Goal: Check status

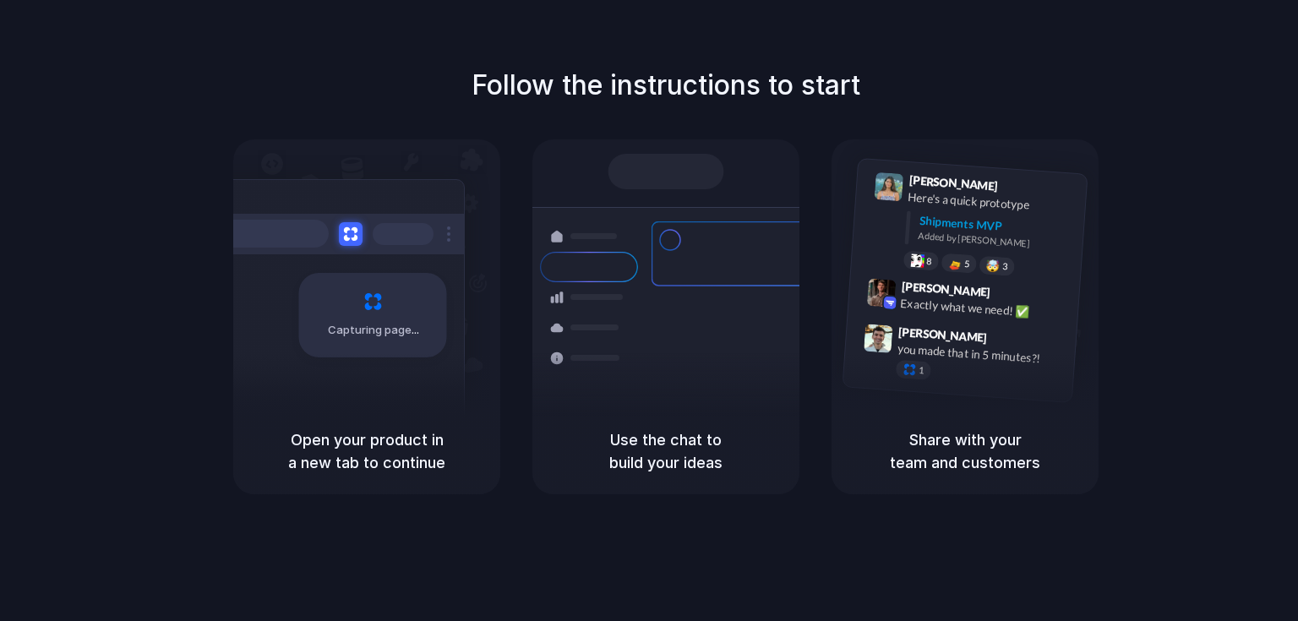
click at [923, 403] on div "Lily Parker 9:41 AM Here's a quick prototype Shipments MVP Added by Alloy 8 5 🤯…" at bounding box center [964, 273] width 267 height 269
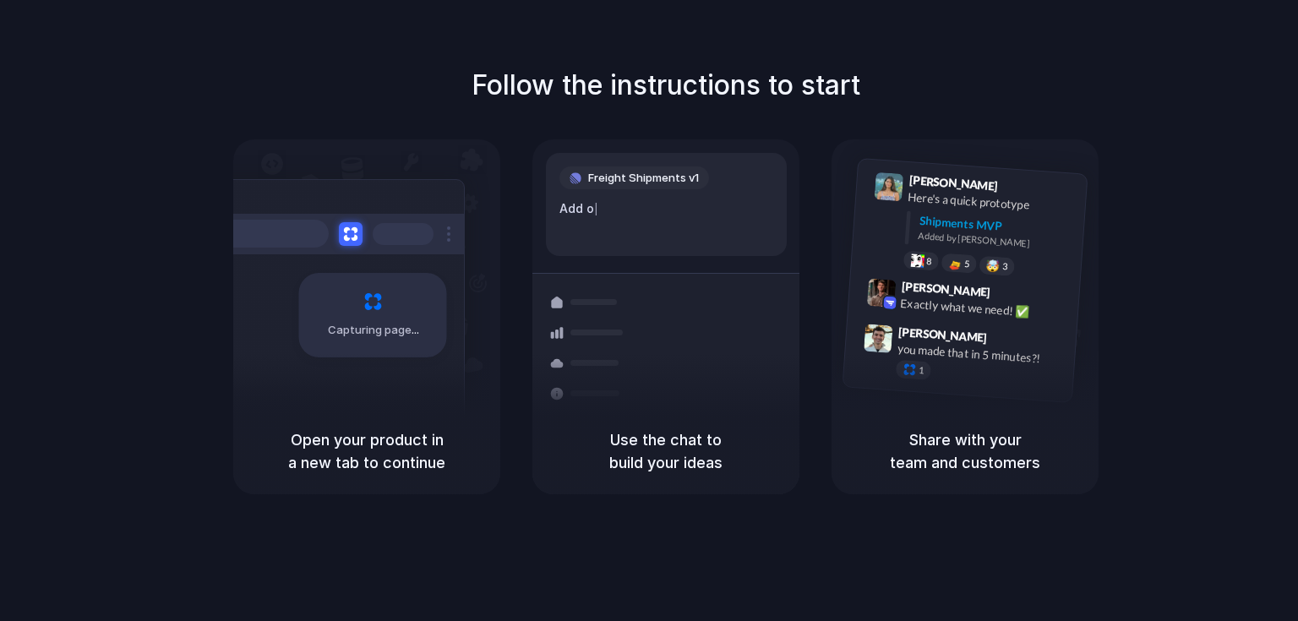
click at [379, 429] on h5 "Open your product in a new tab to continue" at bounding box center [366, 451] width 226 height 46
click at [498, 340] on div "Capturing page" at bounding box center [366, 273] width 267 height 269
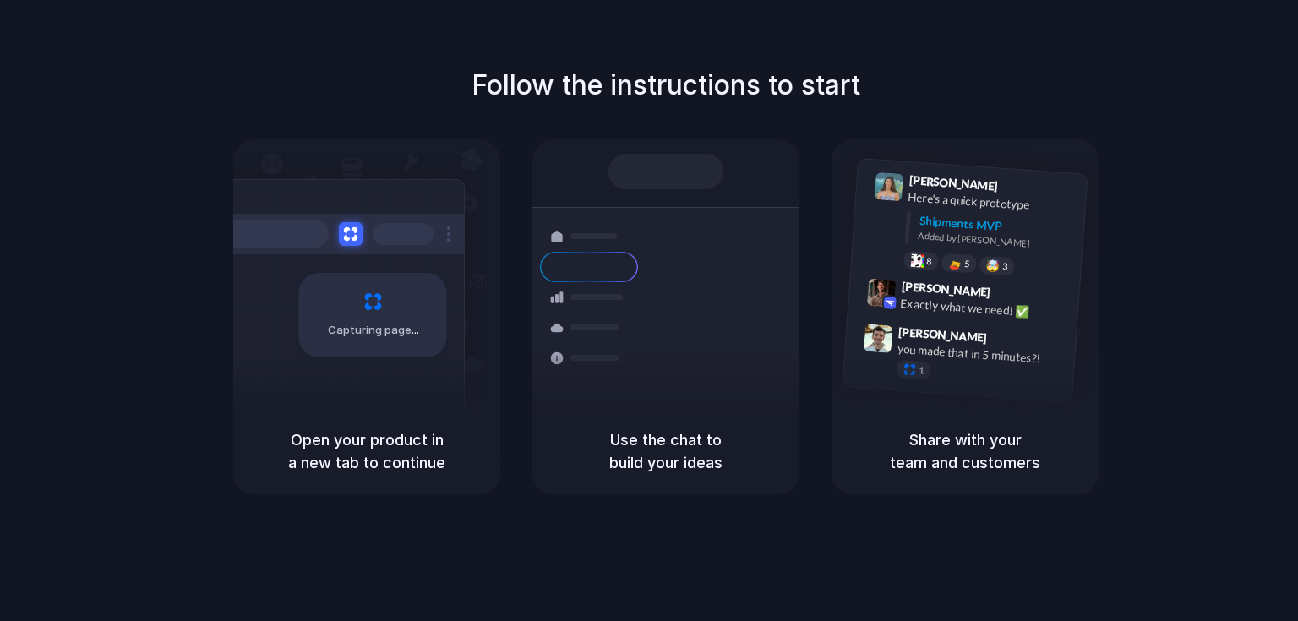
click at [666, 272] on div "Container from Shanghai 40ft • ETA Dec 28 • In transit" at bounding box center [765, 263] width 228 height 66
click at [926, 231] on div "Added by [PERSON_NAME]" at bounding box center [995, 241] width 155 height 25
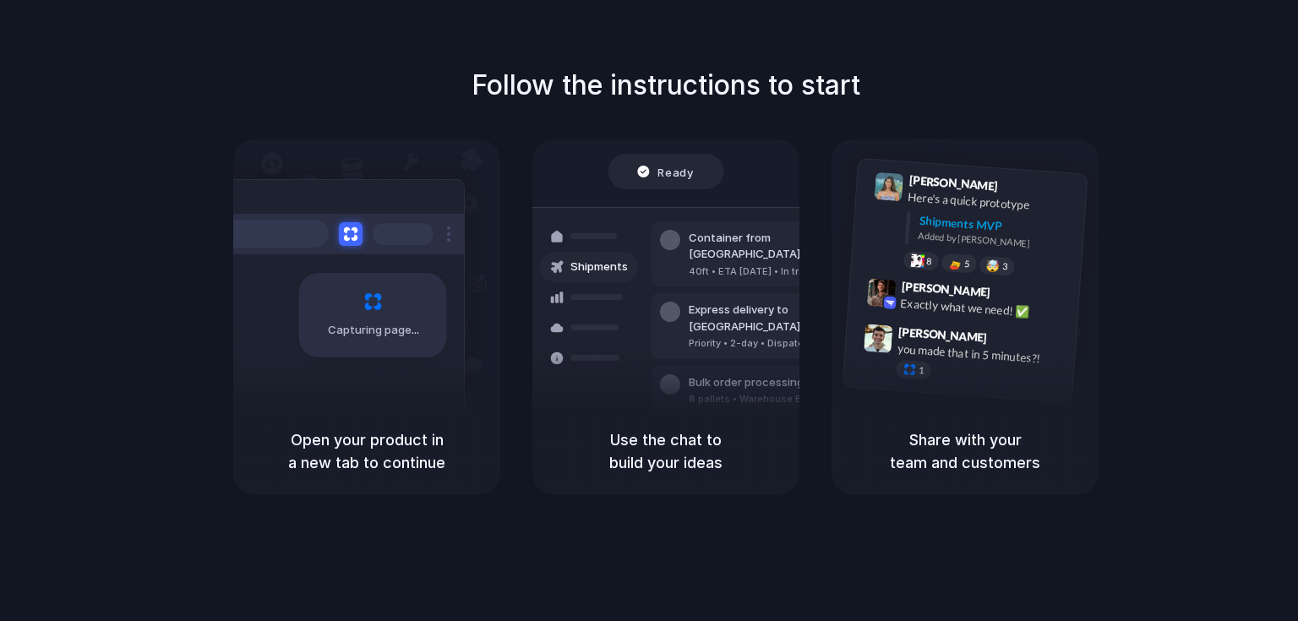
click at [375, 259] on div "Capturing page" at bounding box center [337, 308] width 255 height 259
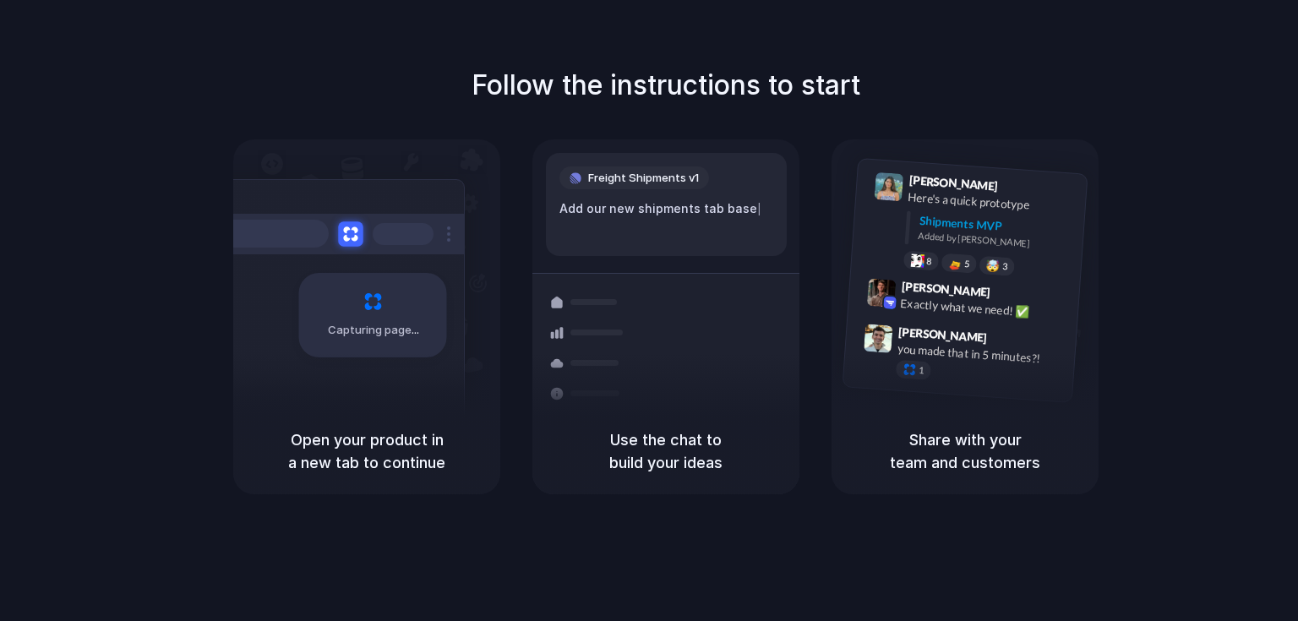
click at [350, 237] on button at bounding box center [350, 233] width 25 height 25
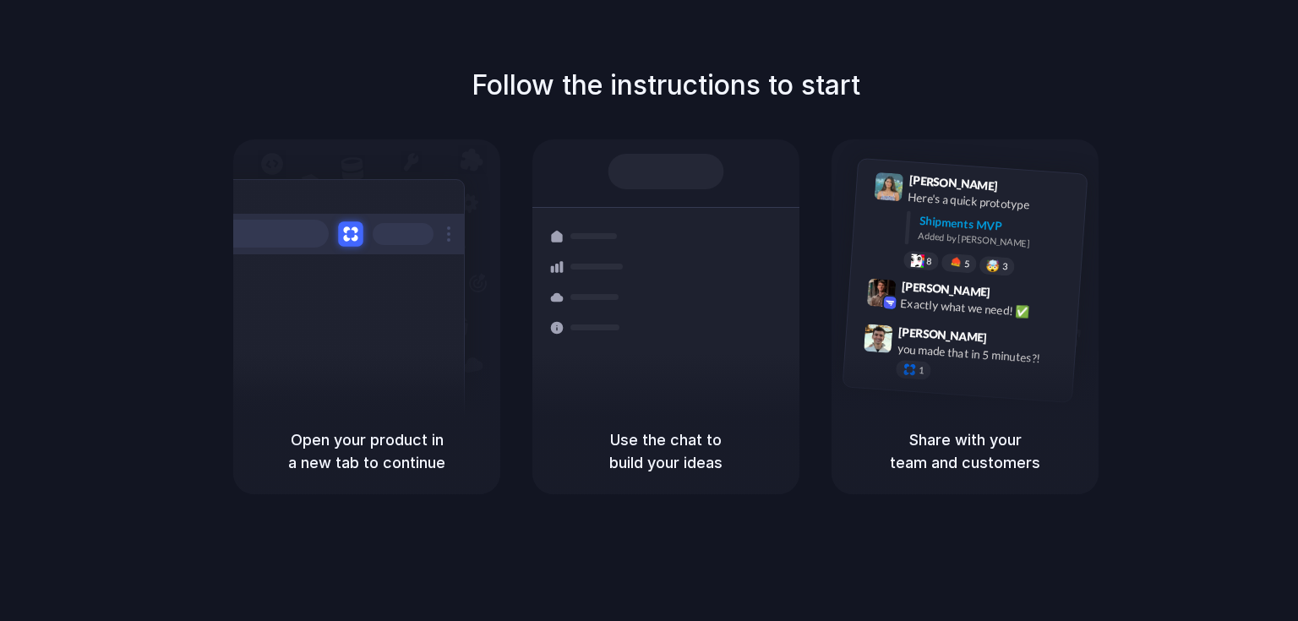
click at [350, 237] on button at bounding box center [350, 233] width 25 height 25
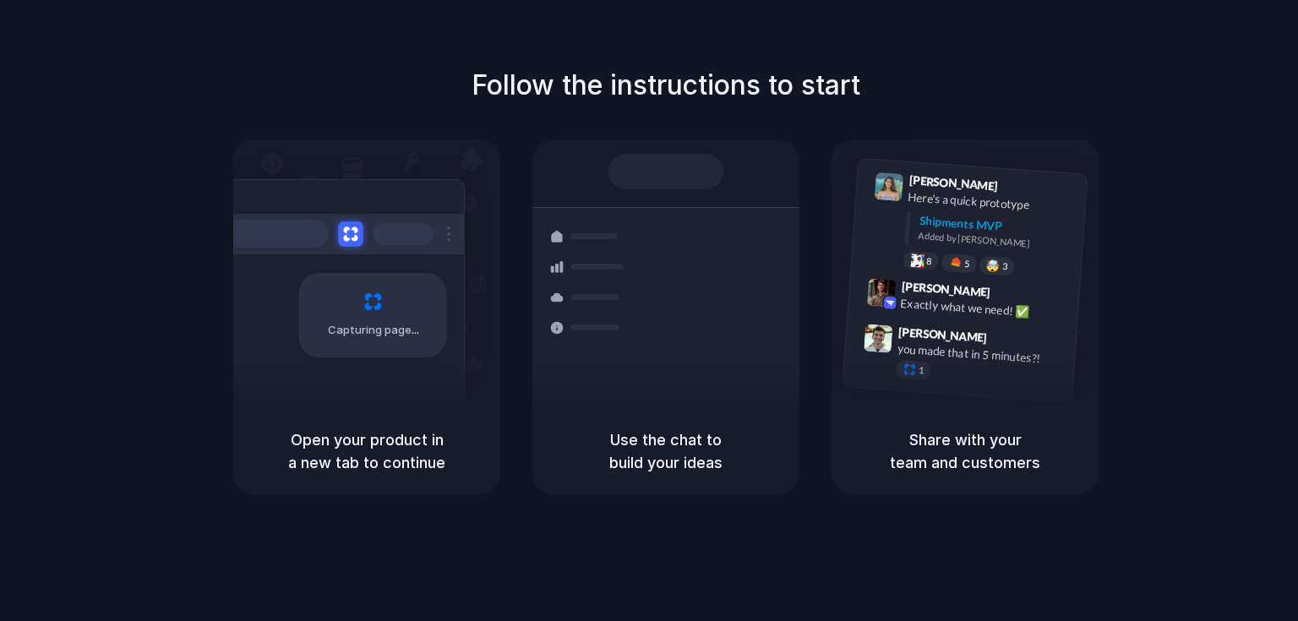
click at [350, 237] on button at bounding box center [350, 233] width 25 height 25
click at [670, 379] on div "Bulk order processing 8 pallets • Warehouse B • Packed" at bounding box center [765, 398] width 228 height 49
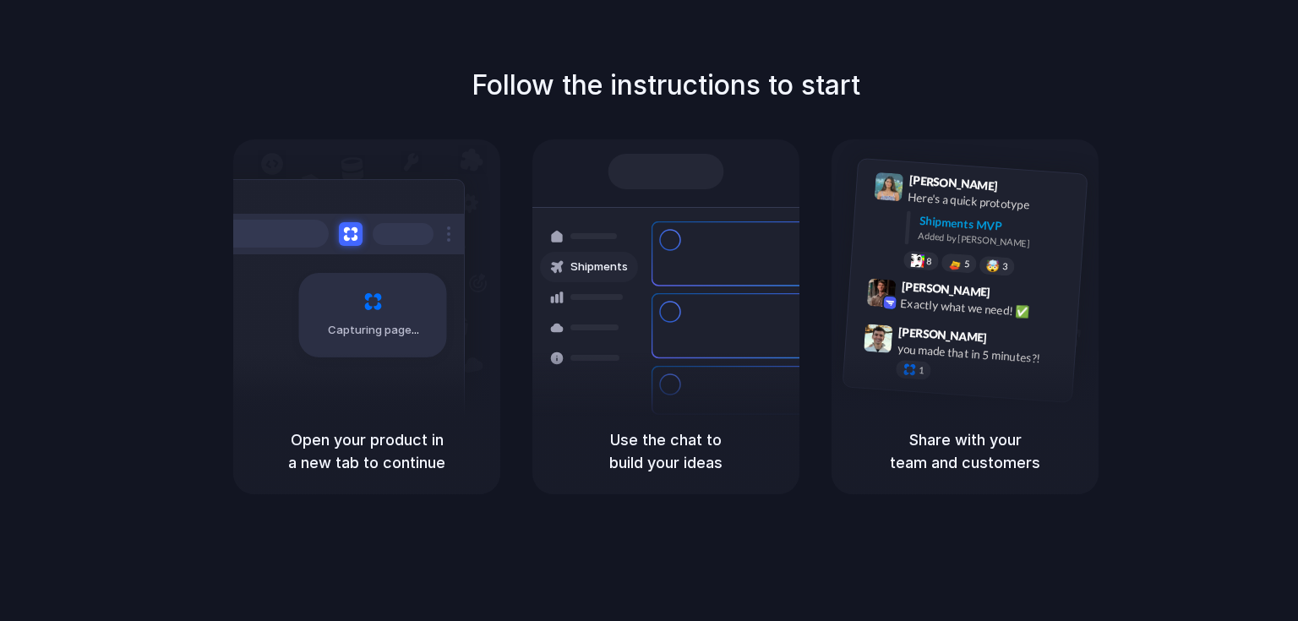
drag, startPoint x: 670, startPoint y: 379, endPoint x: 347, endPoint y: 477, distance: 337.3
click at [347, 477] on div "Capturing page Open your product in a new tab to continue Shipments Container f…" at bounding box center [665, 316] width 865 height 355
click at [347, 477] on div "Open your product in a new tab to continue" at bounding box center [366, 451] width 267 height 86
click at [1026, 378] on div "1" at bounding box center [980, 374] width 169 height 30
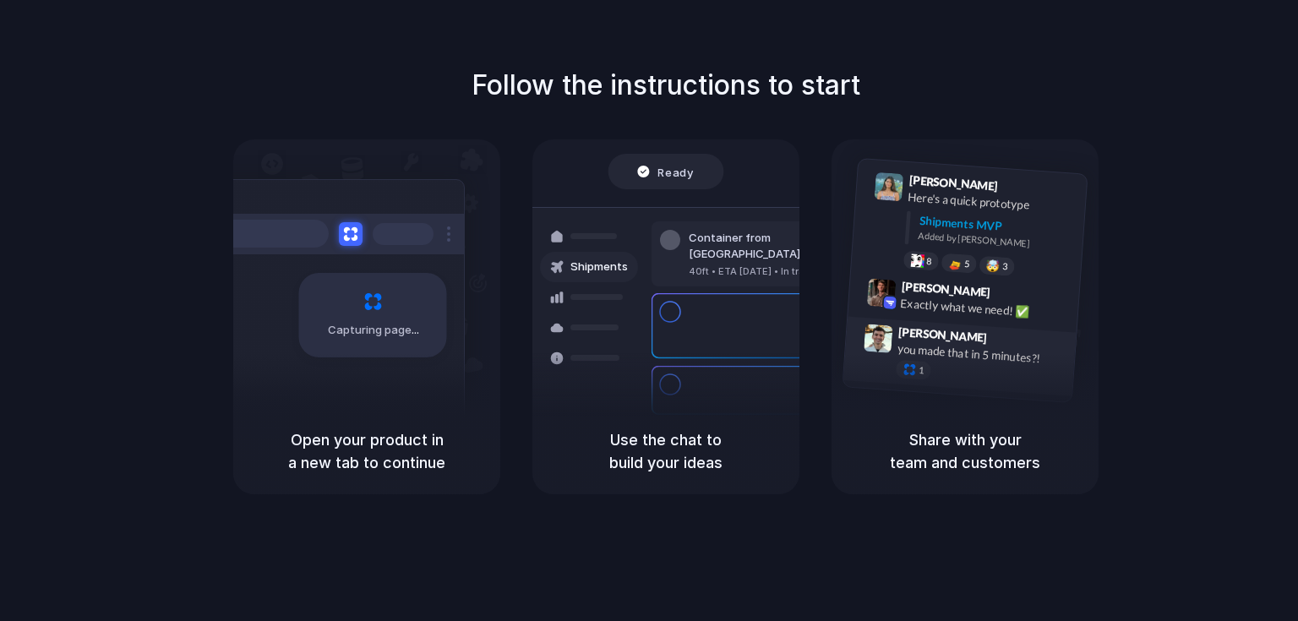
click at [1026, 378] on div "1" at bounding box center [980, 374] width 169 height 30
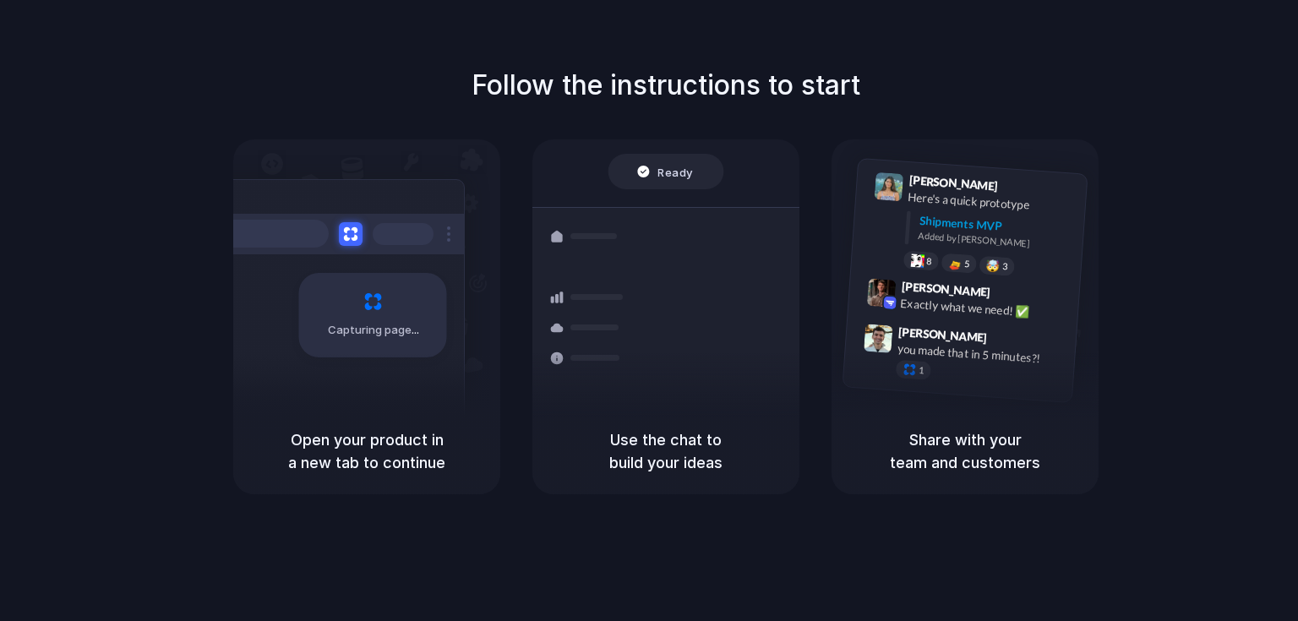
click at [580, 270] on span "Shipments" at bounding box center [598, 267] width 57 height 17
click at [389, 319] on div "Capturing page" at bounding box center [373, 315] width 148 height 84
click at [365, 297] on div "Capturing page" at bounding box center [373, 315] width 148 height 84
click at [345, 371] on div "Capturing page" at bounding box center [337, 308] width 255 height 259
